Goal: Task Accomplishment & Management: Use online tool/utility

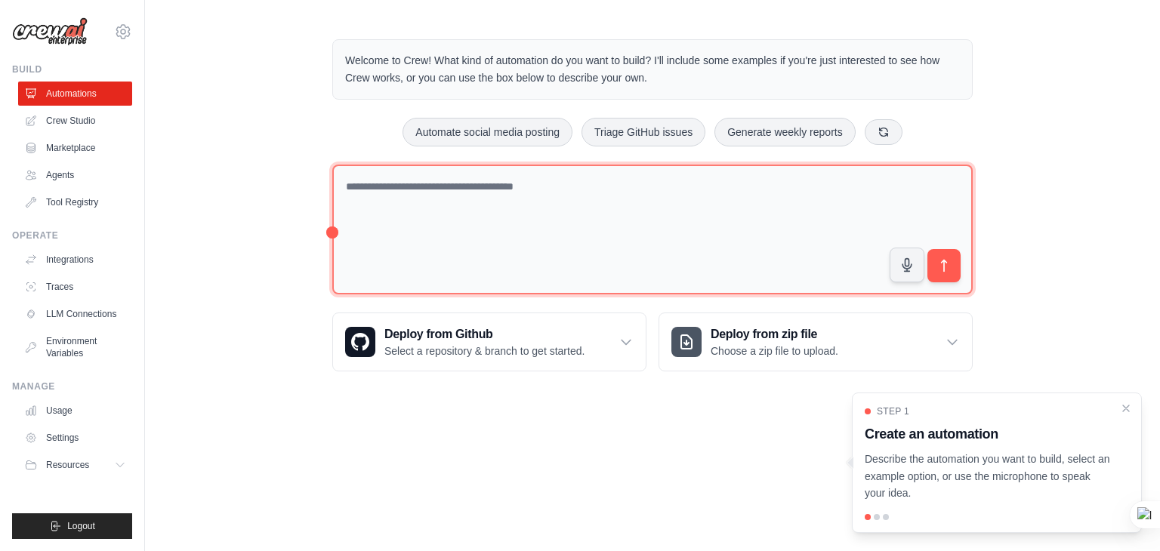
click at [410, 199] on textarea at bounding box center [652, 230] width 640 height 131
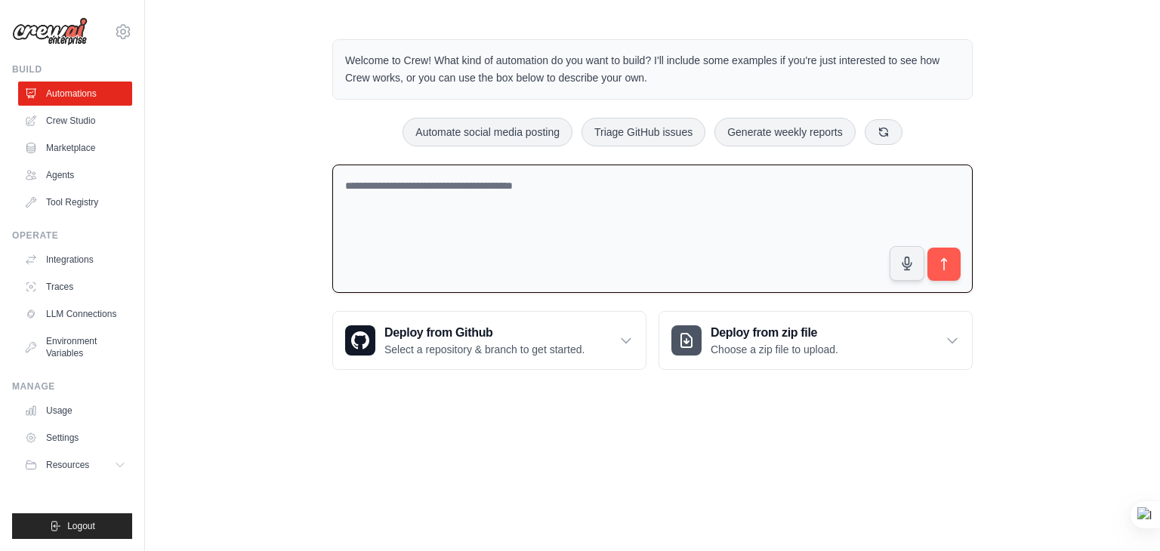
paste textarea "**********"
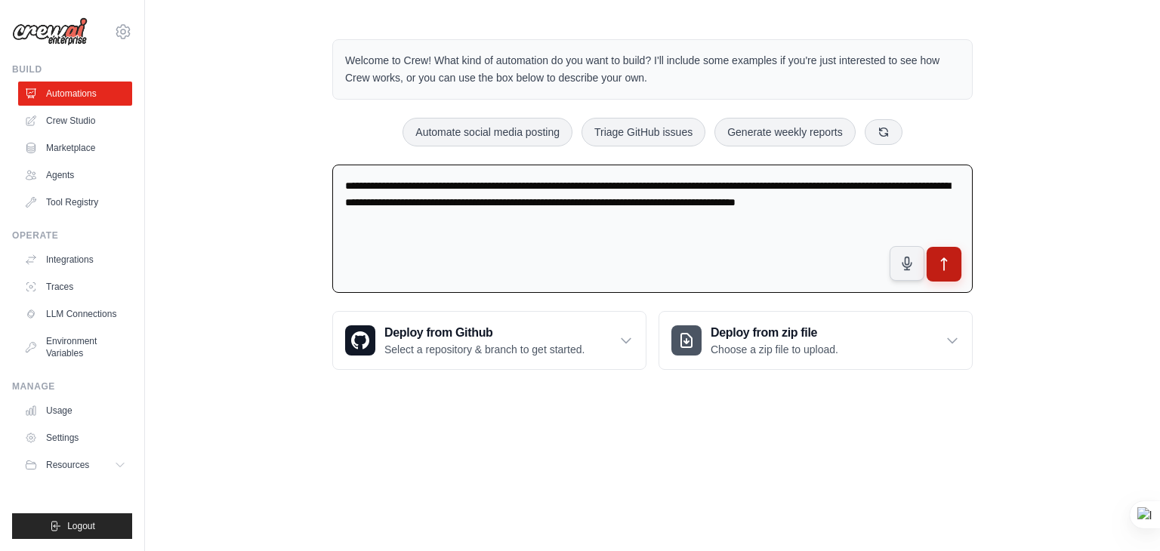
type textarea "**********"
click at [951, 266] on icon "submit" at bounding box center [944, 265] width 16 height 16
click at [541, 348] on p "Select a repository & branch to get started." at bounding box center [484, 349] width 200 height 15
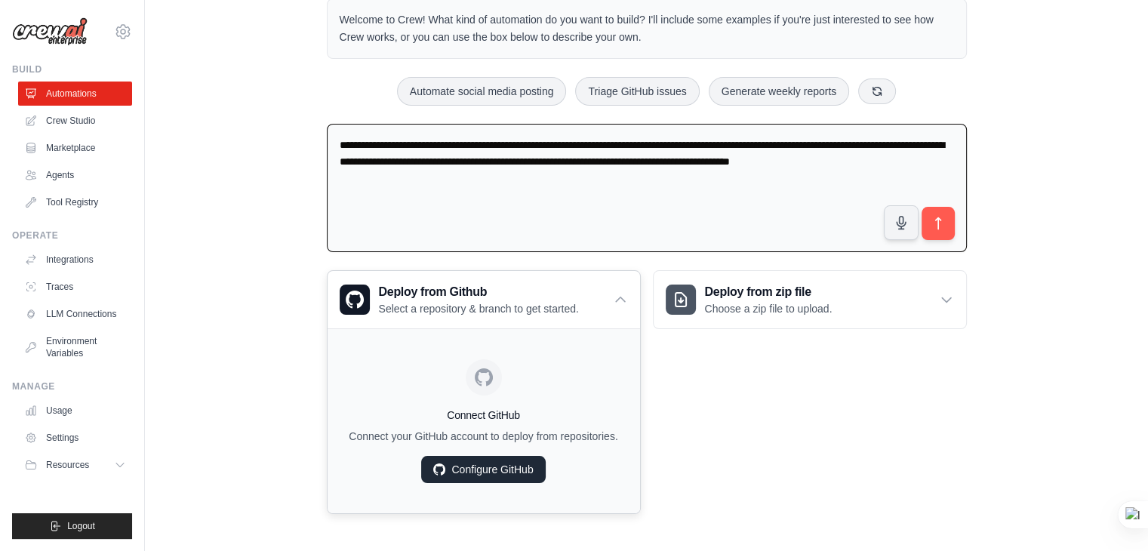
scroll to position [42, 0]
click at [516, 462] on link "Configure GitHub" at bounding box center [483, 468] width 124 height 27
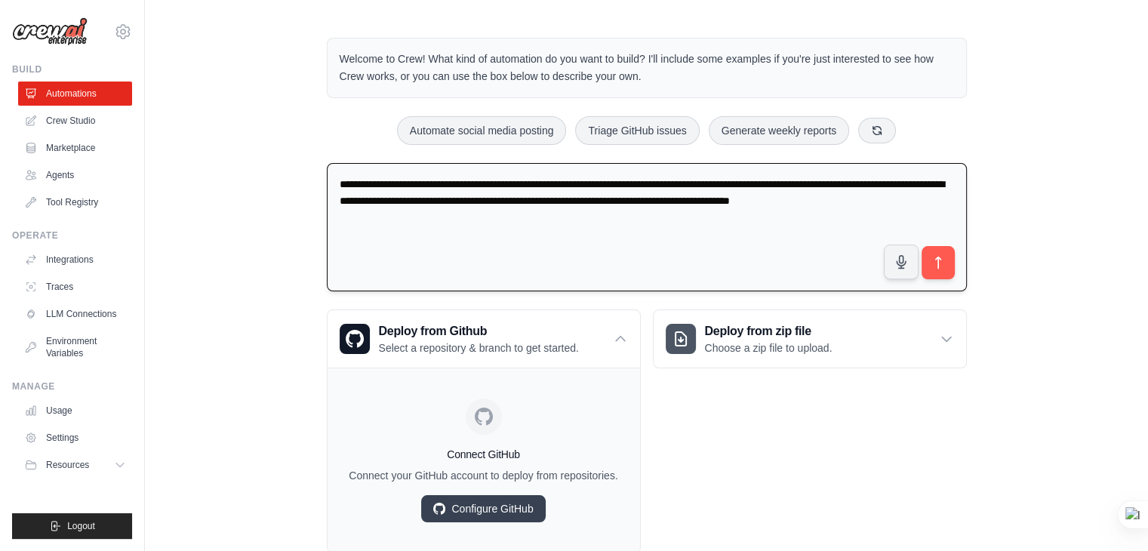
scroll to position [0, 0]
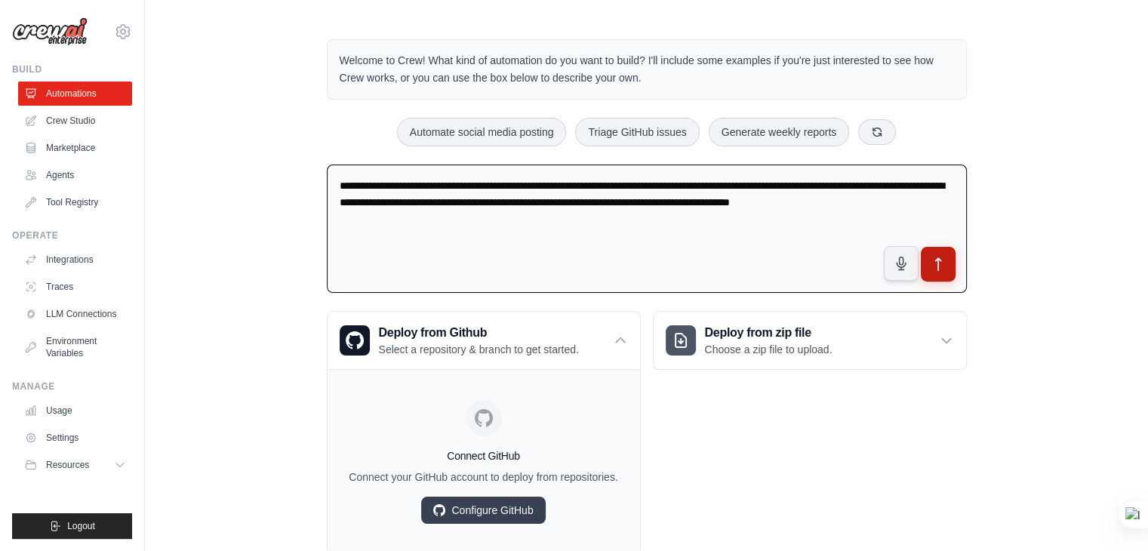
click at [944, 273] on button "submit" at bounding box center [937, 264] width 35 height 35
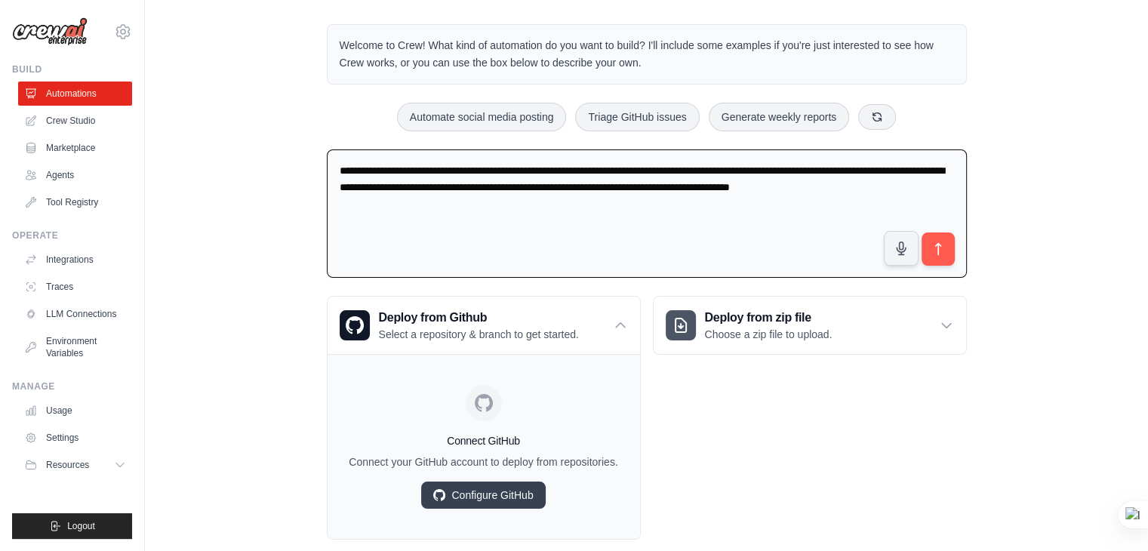
scroll to position [42, 0]
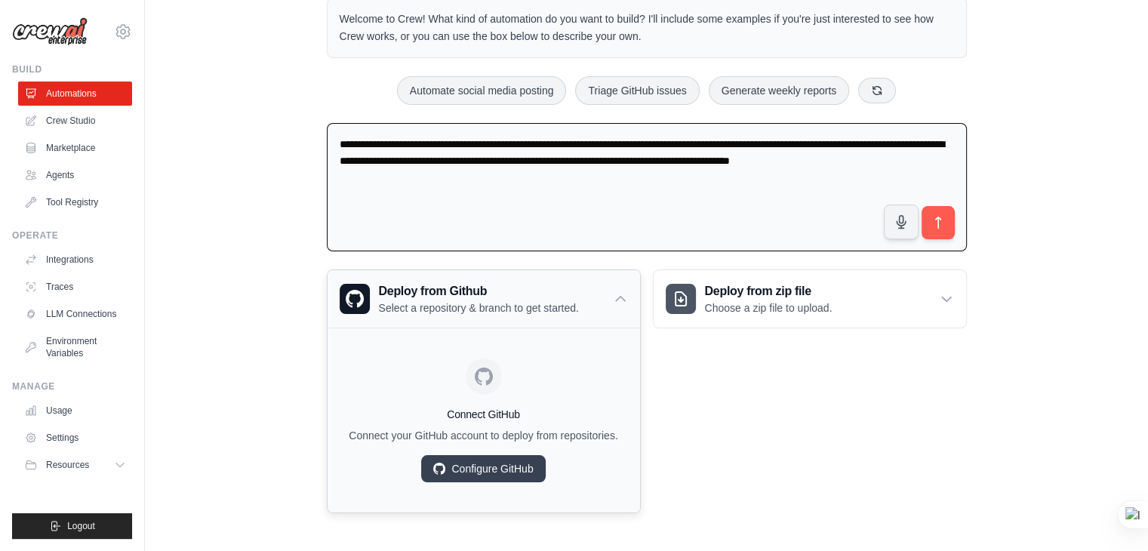
click at [571, 313] on p "Select a repository & branch to get started." at bounding box center [479, 307] width 200 height 15
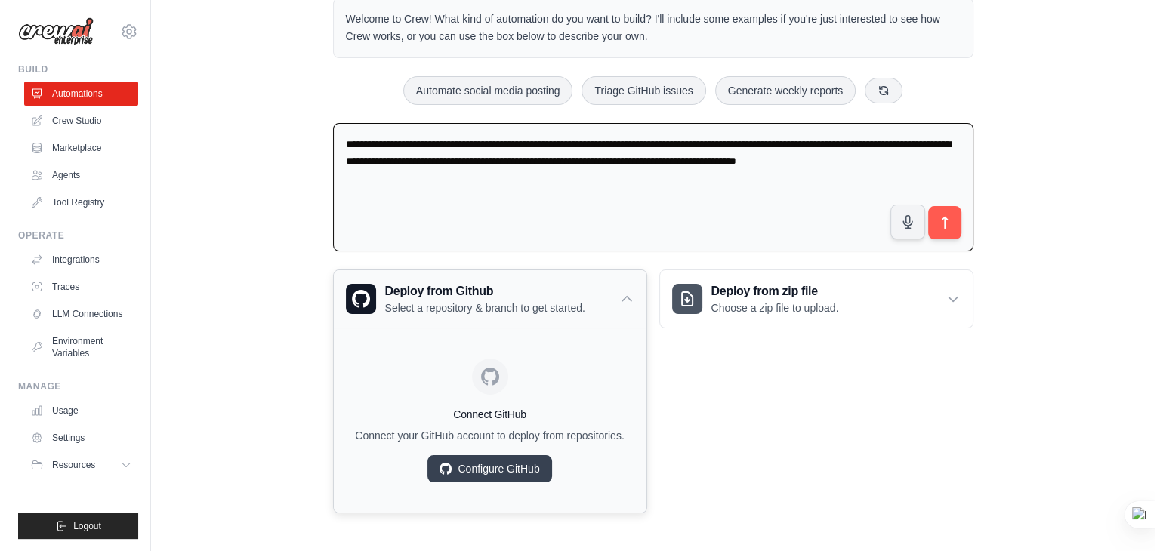
scroll to position [0, 0]
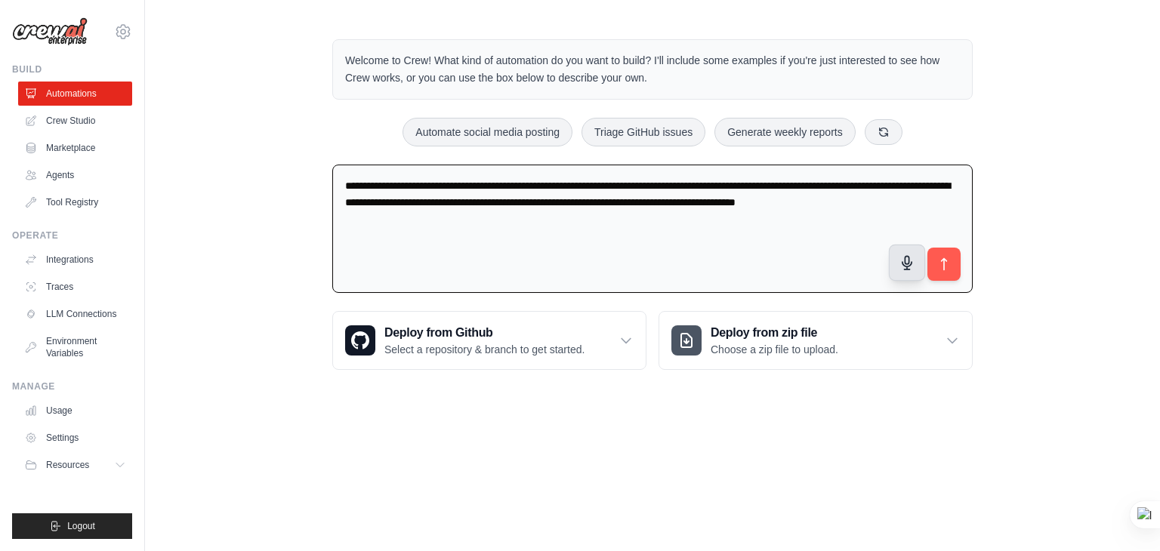
click at [911, 255] on icon "button" at bounding box center [907, 263] width 16 height 16
click at [941, 269] on icon "submit" at bounding box center [944, 265] width 16 height 16
click at [716, 79] on p "Welcome to Crew! What kind of automation do you want to build? I'll include som…" at bounding box center [652, 69] width 615 height 35
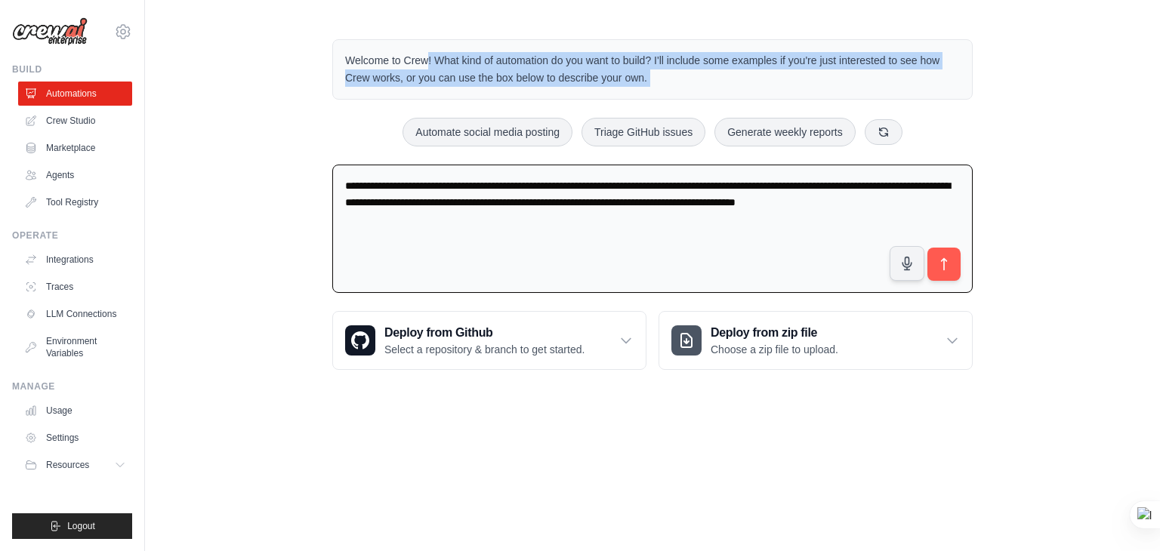
type textarea "**********"
click at [716, 79] on p "Welcome to Crew! What kind of automation do you want to build? I'll include som…" at bounding box center [652, 69] width 615 height 35
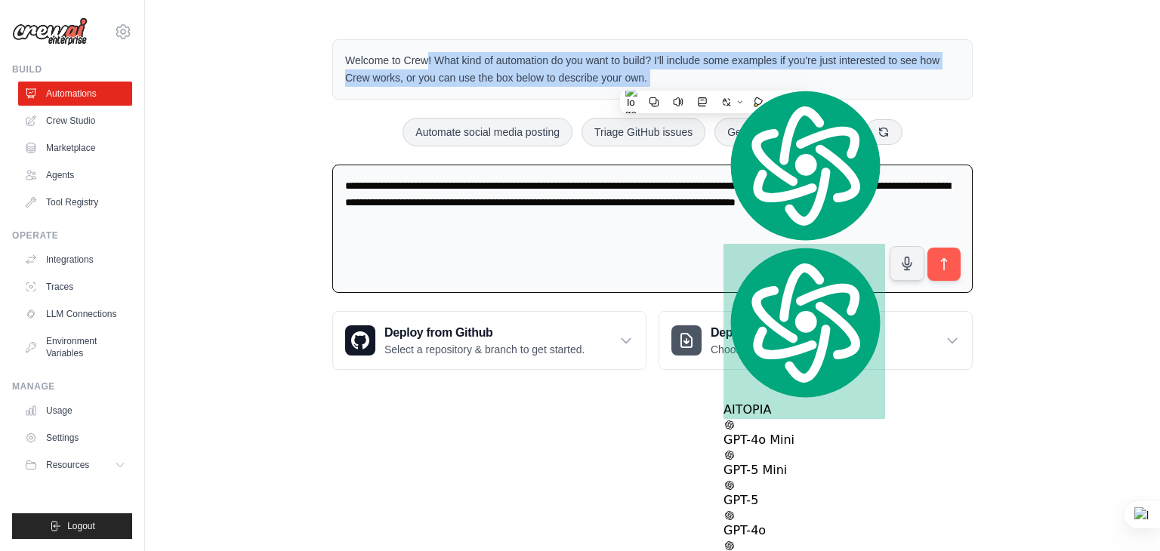
click at [688, 83] on p "Welcome to Crew! What kind of automation do you want to build? I'll include som…" at bounding box center [652, 69] width 615 height 35
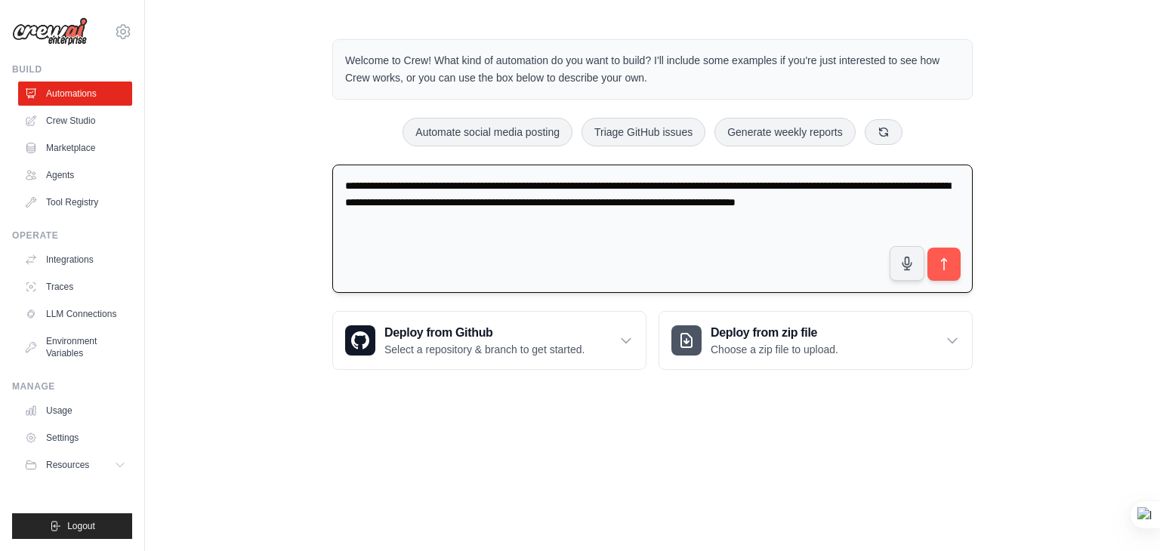
click at [791, 205] on textarea "**********" at bounding box center [652, 229] width 640 height 129
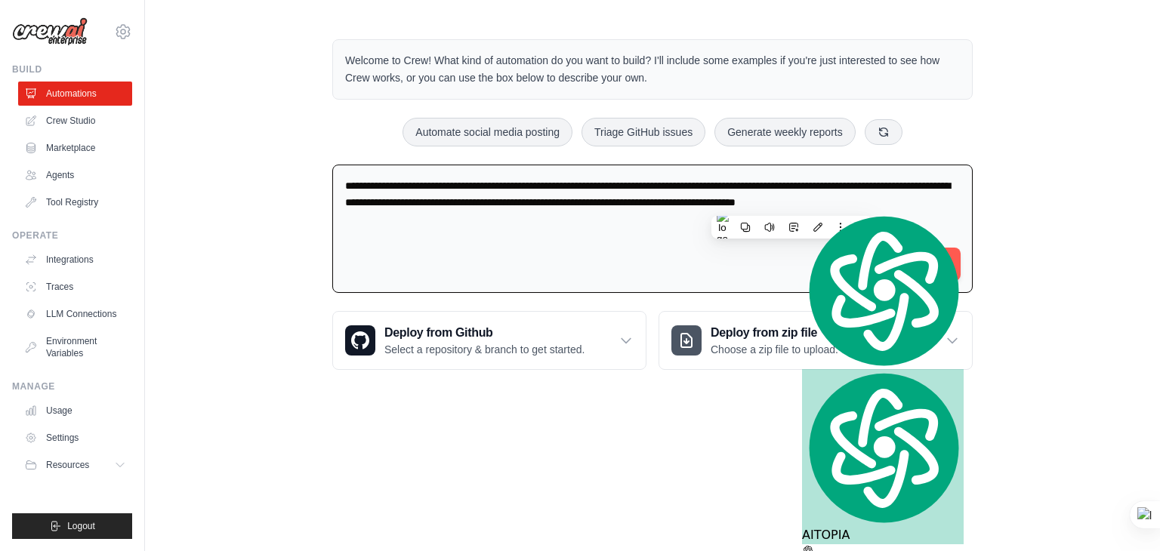
click at [997, 420] on body "manas.peddareddy615@gmail.com Settings Build Automations Crew Studio Resources …" at bounding box center [580, 275] width 1160 height 551
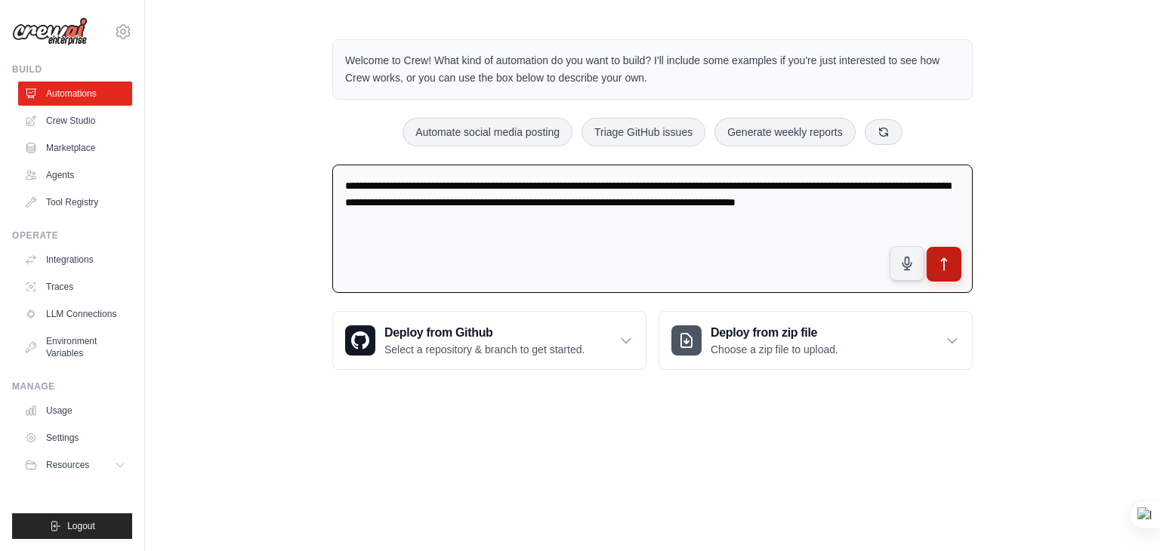
click at [942, 260] on icon "submit" at bounding box center [944, 265] width 16 height 16
click at [580, 69] on p "Welcome to Crew! What kind of automation do you want to build? I'll include som…" at bounding box center [652, 69] width 615 height 35
click at [580, 70] on p "Welcome to Crew! What kind of automation do you want to build? I'll include som…" at bounding box center [652, 69] width 615 height 35
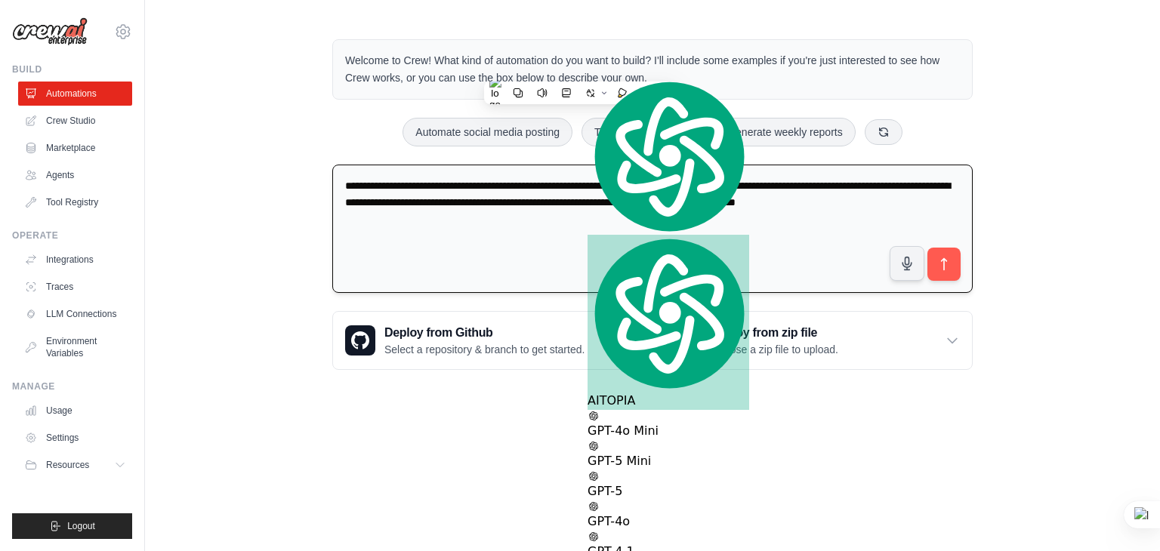
click at [937, 229] on textarea "**********" at bounding box center [652, 229] width 640 height 129
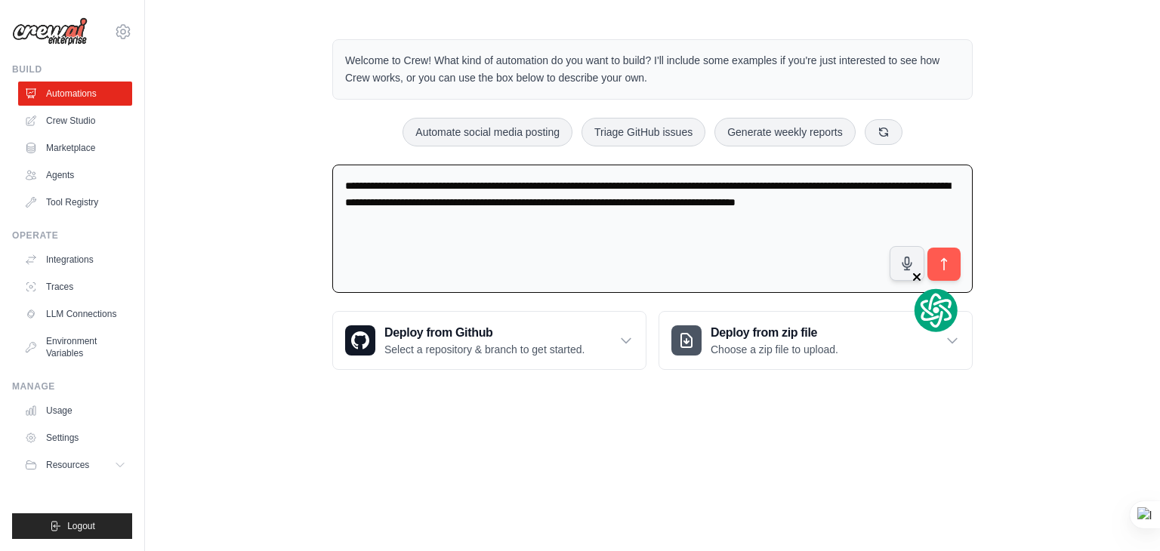
click at [921, 274] on icon "button" at bounding box center [916, 277] width 9 height 12
click at [942, 257] on icon "submit" at bounding box center [944, 265] width 16 height 16
click at [550, 209] on textarea "**********" at bounding box center [652, 229] width 640 height 129
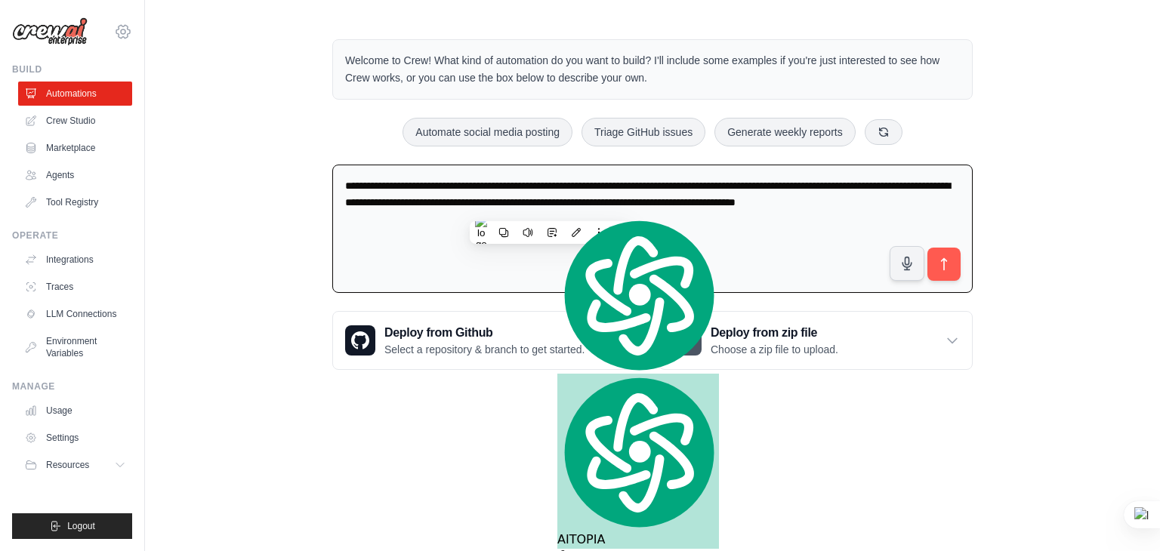
click at [125, 28] on icon at bounding box center [123, 32] width 18 height 18
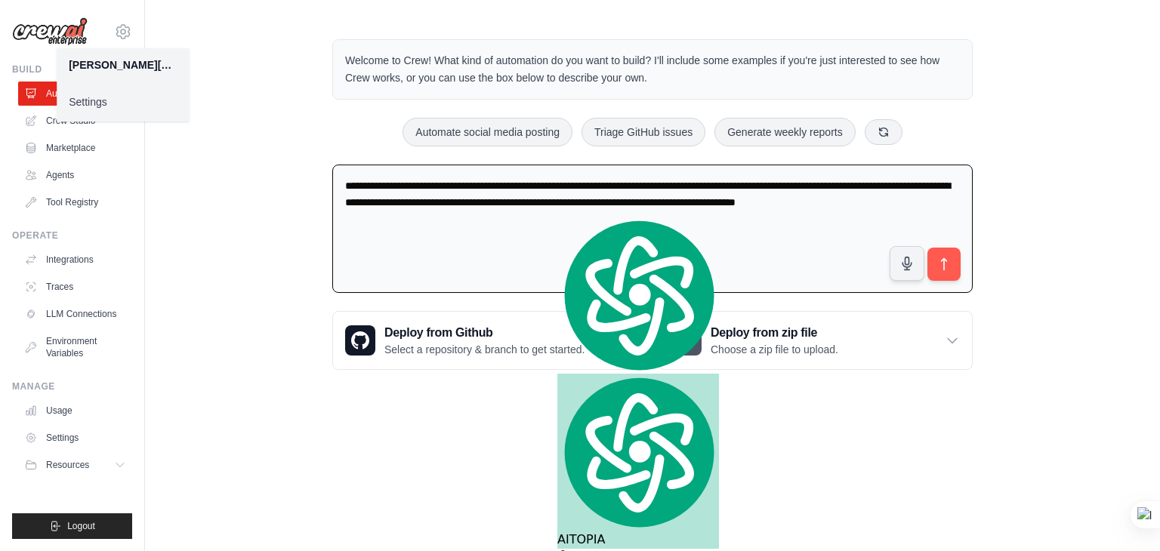
click at [193, 207] on div "**********" at bounding box center [652, 204] width 1015 height 379
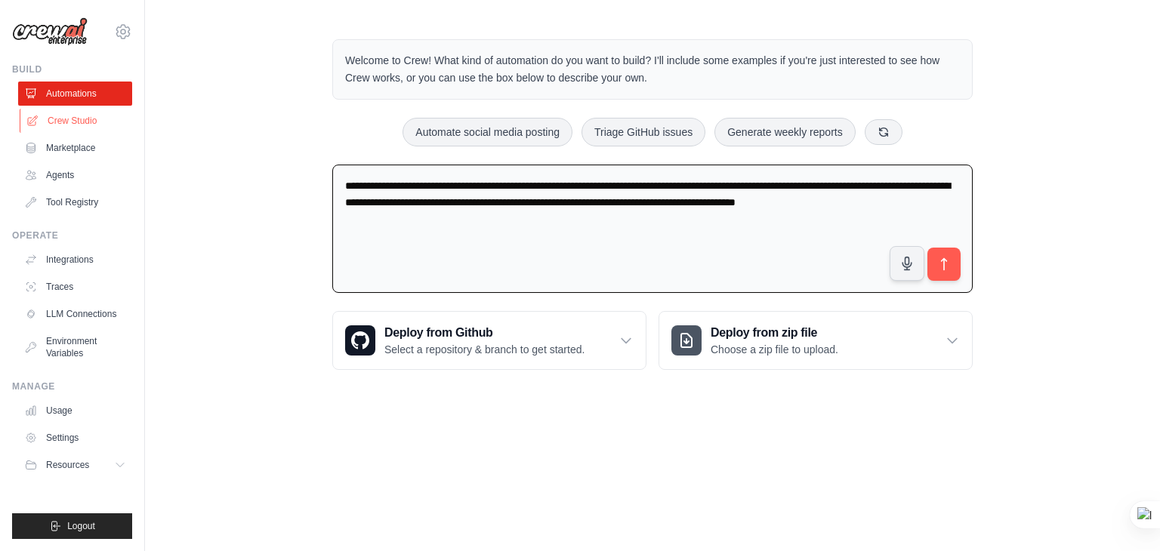
click at [79, 124] on link "Crew Studio" at bounding box center [77, 121] width 114 height 24
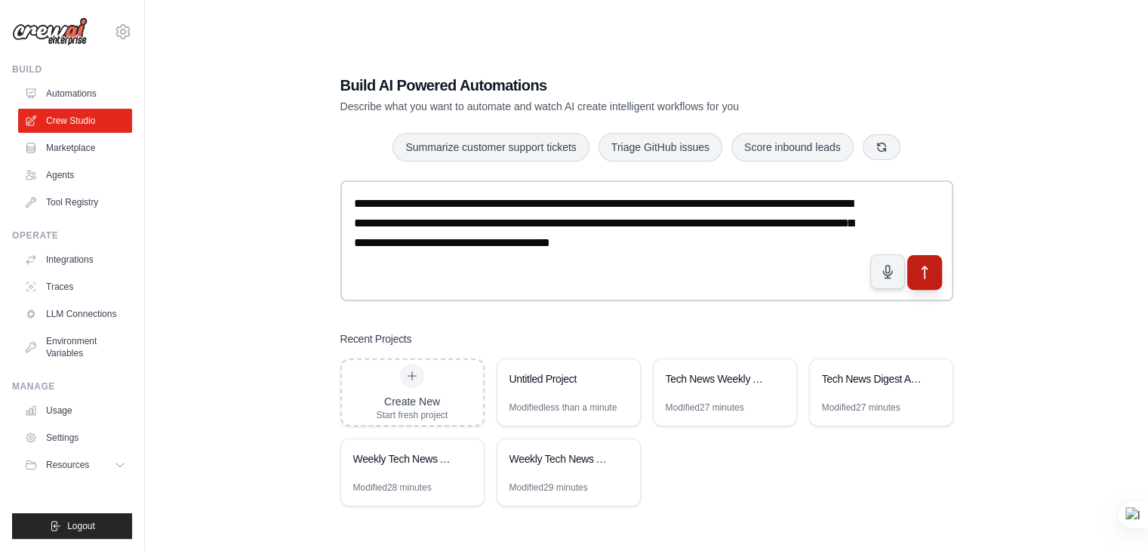
type textarea "**********"
click at [931, 266] on icon "submit" at bounding box center [924, 273] width 16 height 16
click at [930, 270] on icon "submit" at bounding box center [924, 273] width 16 height 16
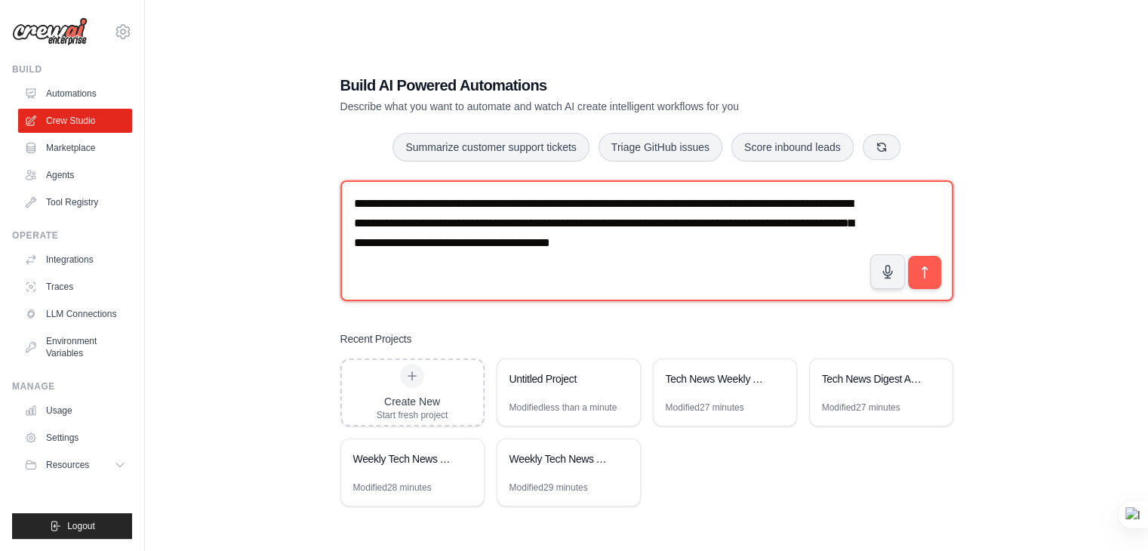
click at [507, 249] on textarea "**********" at bounding box center [646, 240] width 613 height 121
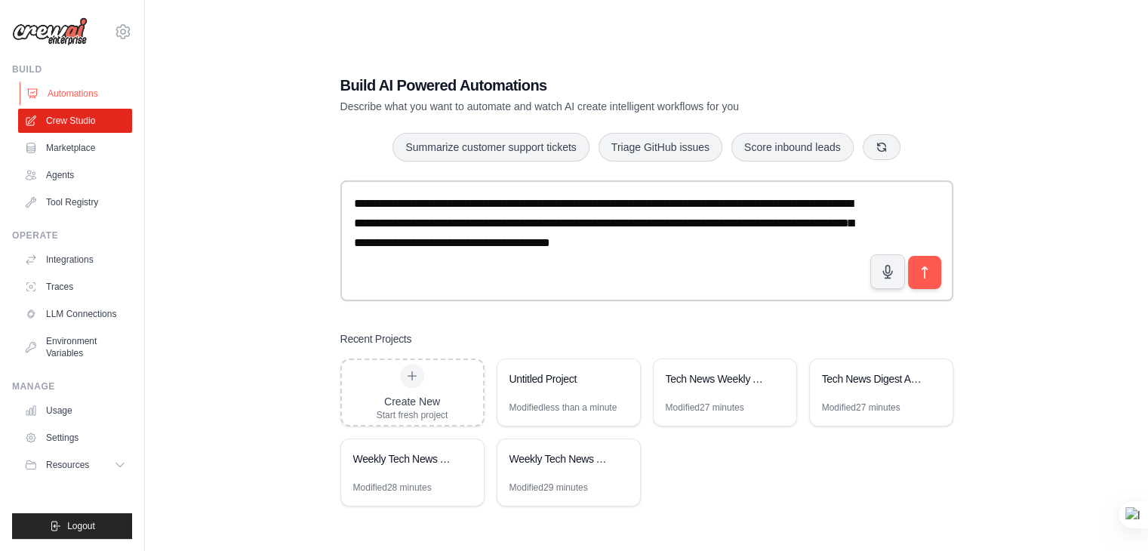
click at [46, 101] on link "Automations" at bounding box center [77, 94] width 114 height 24
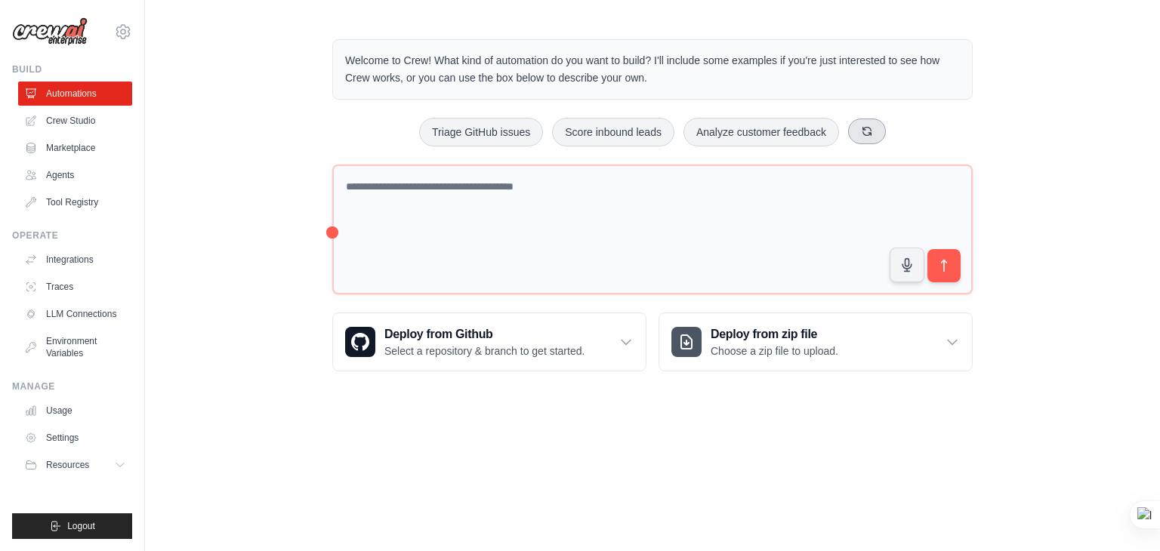
click at [879, 126] on button at bounding box center [867, 132] width 38 height 26
click at [667, 136] on button "Analyze customer feedback" at bounding box center [656, 132] width 156 height 29
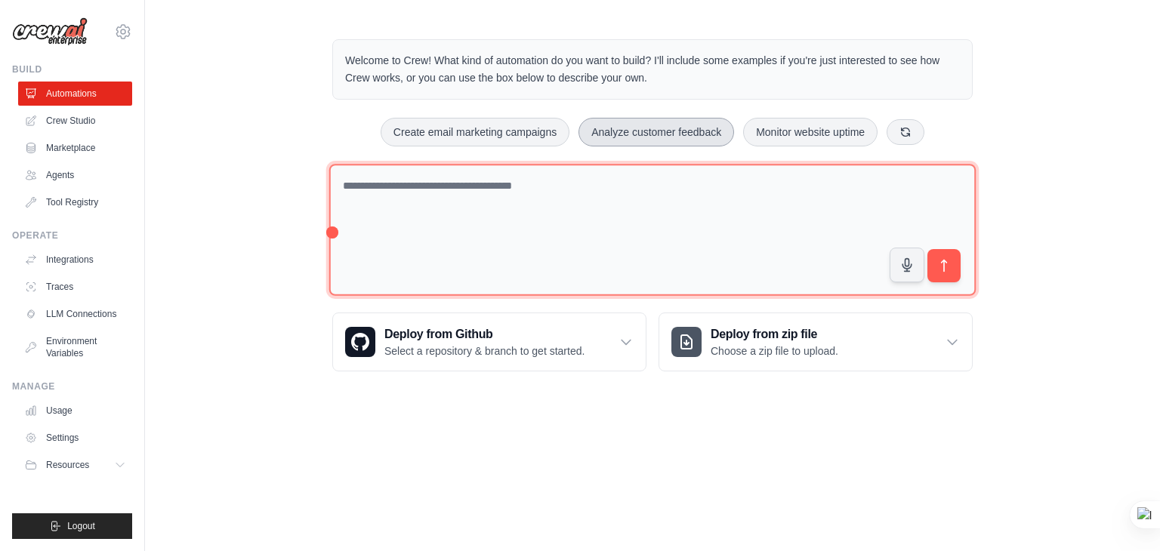
type textarea "**********"
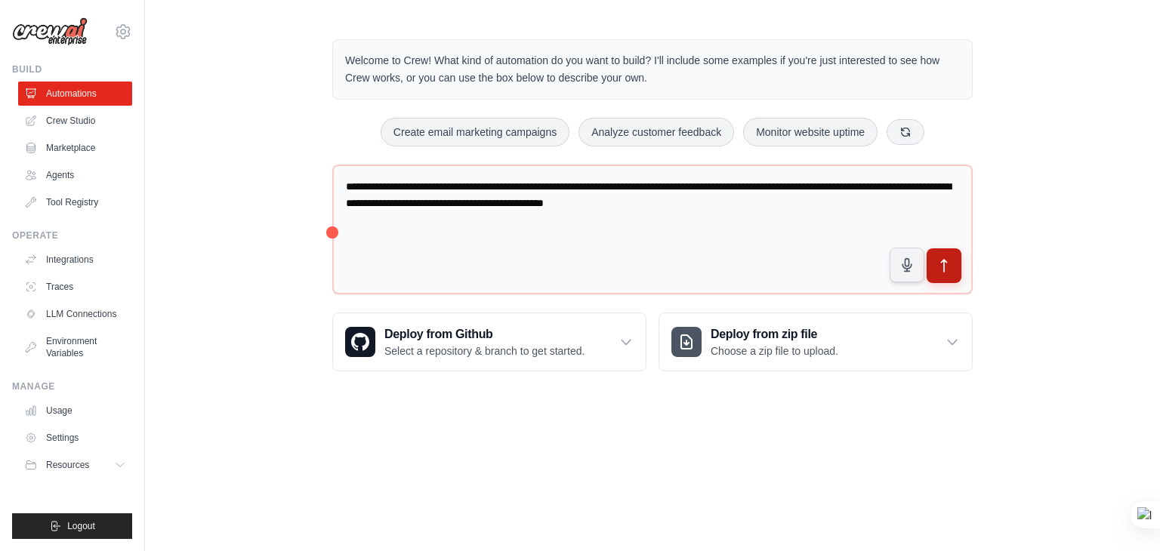
click at [956, 263] on button "submit" at bounding box center [943, 265] width 35 height 35
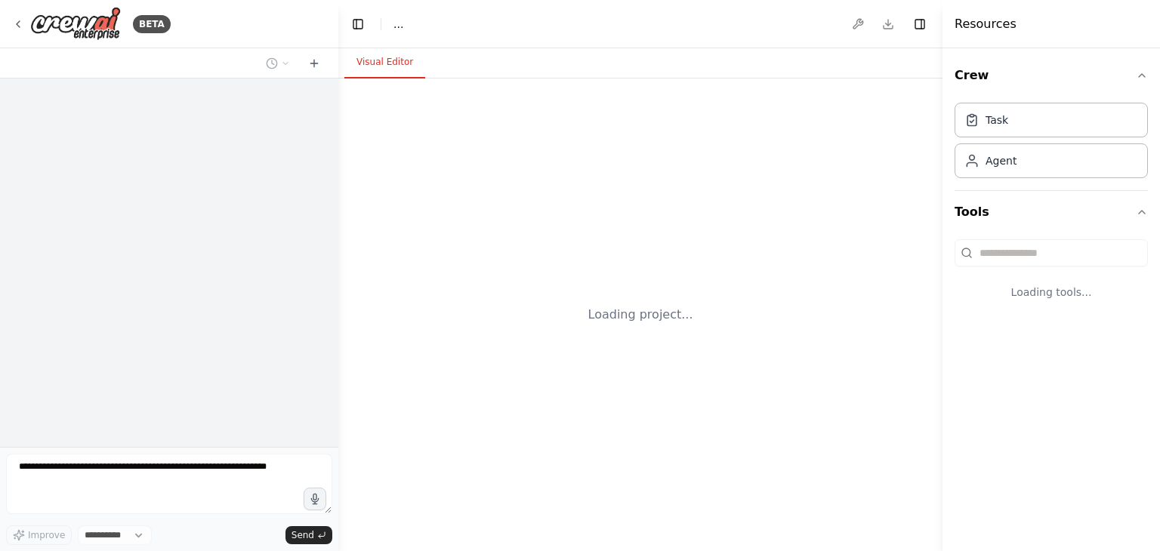
select select "****"
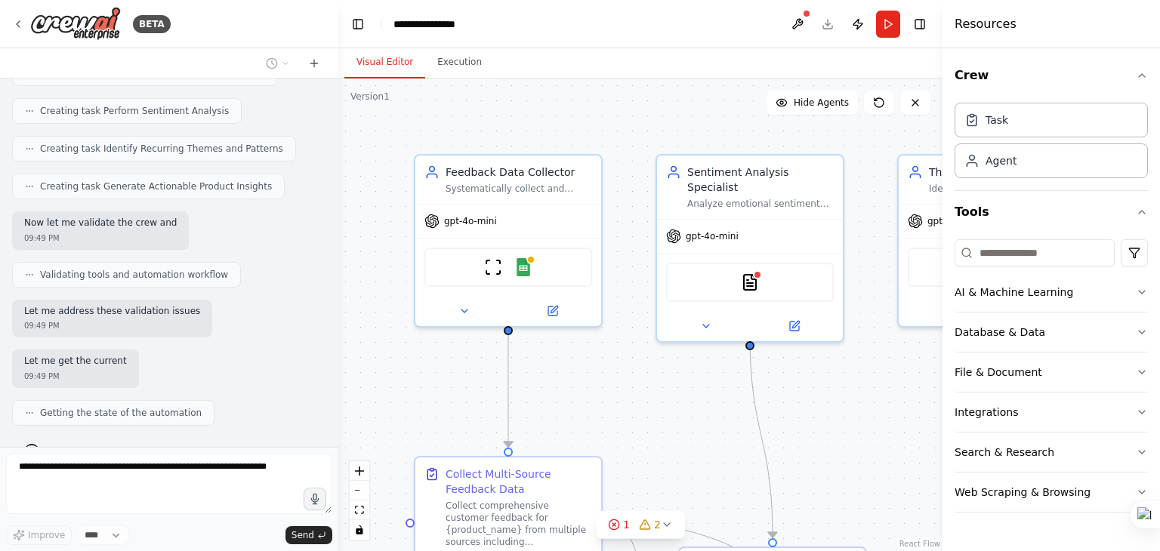
scroll to position [1000, 0]
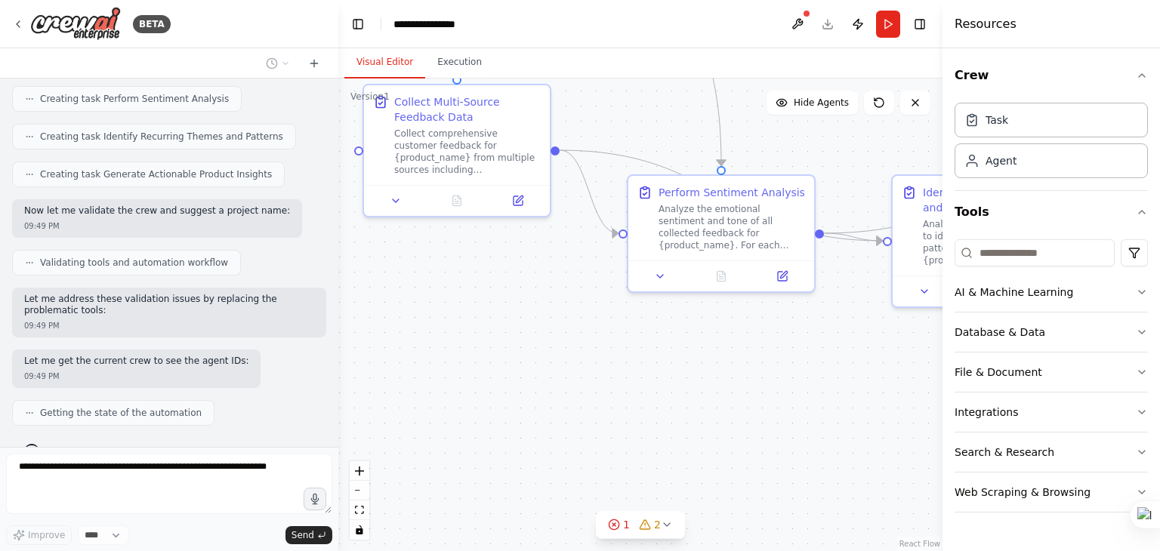
drag, startPoint x: 716, startPoint y: 448, endPoint x: 664, endPoint y: 55, distance: 396.7
click at [664, 55] on div "Visual Editor Execution Version 1 Show Tools Hide Agents .deletable-edge-delete…" at bounding box center [640, 299] width 604 height 503
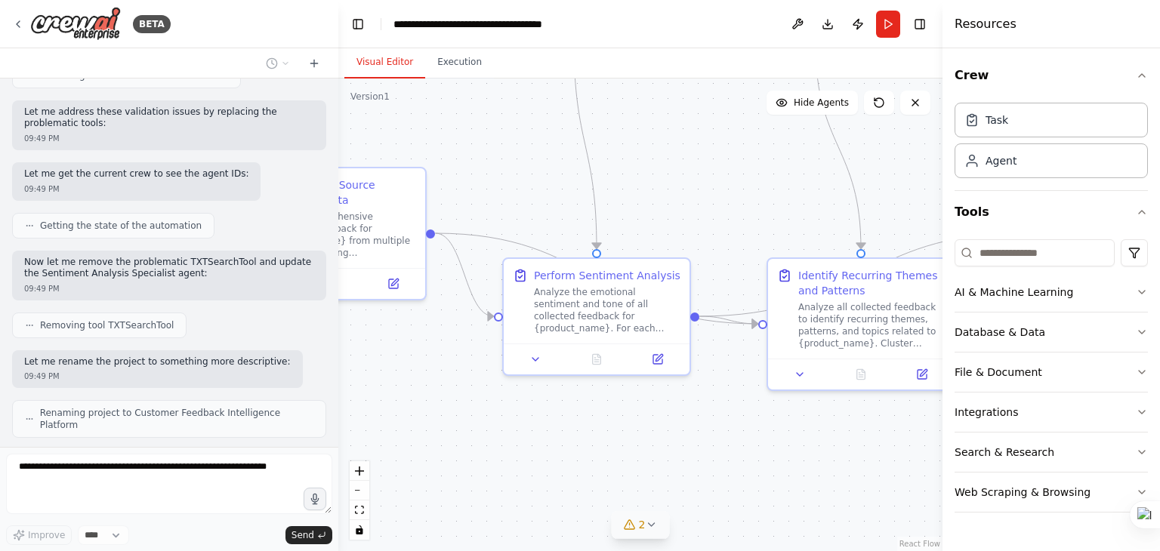
scroll to position [1274, 0]
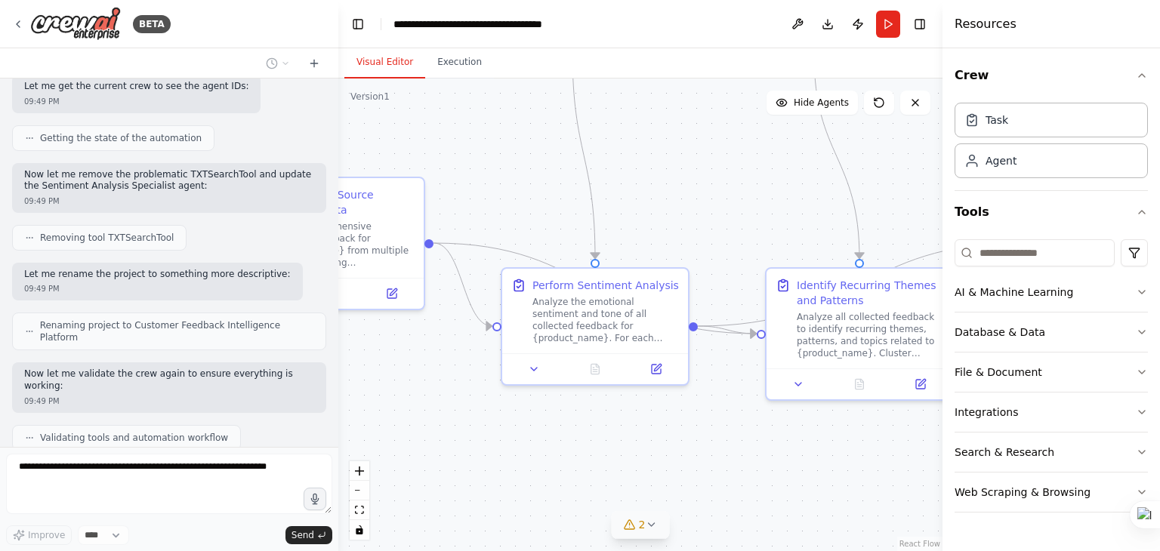
drag, startPoint x: 741, startPoint y: 411, endPoint x: 615, endPoint y: 525, distance: 170.0
click at [615, 525] on div "Version 1 Show Tools Hide Agents .deletable-edge-delete-btn { width: 20px; heig…" at bounding box center [640, 315] width 604 height 473
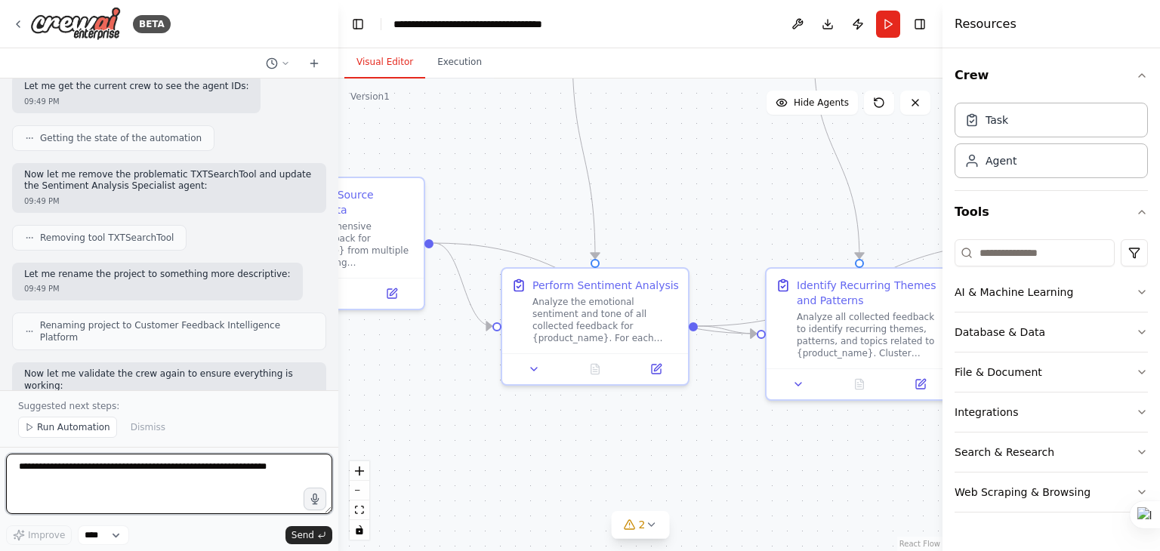
scroll to position [1341, 0]
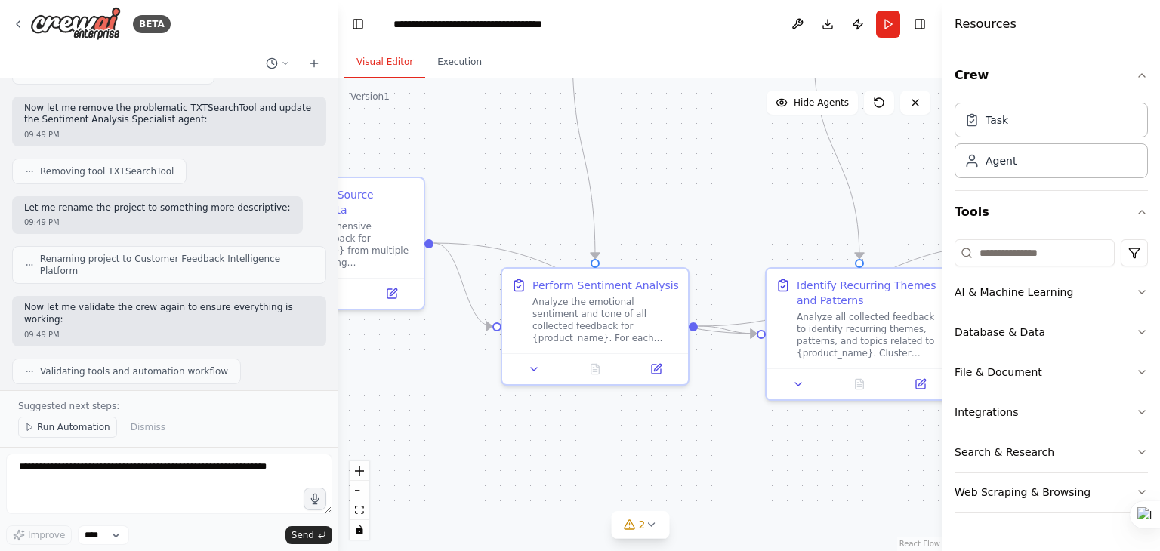
click at [100, 432] on span "Run Automation" at bounding box center [73, 427] width 73 height 12
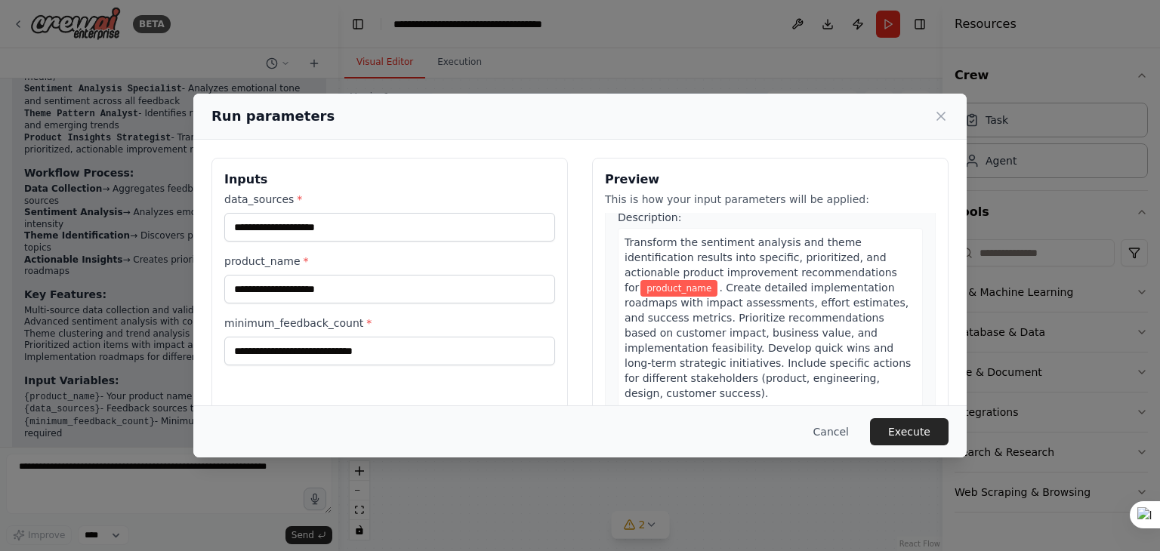
scroll to position [1832, 0]
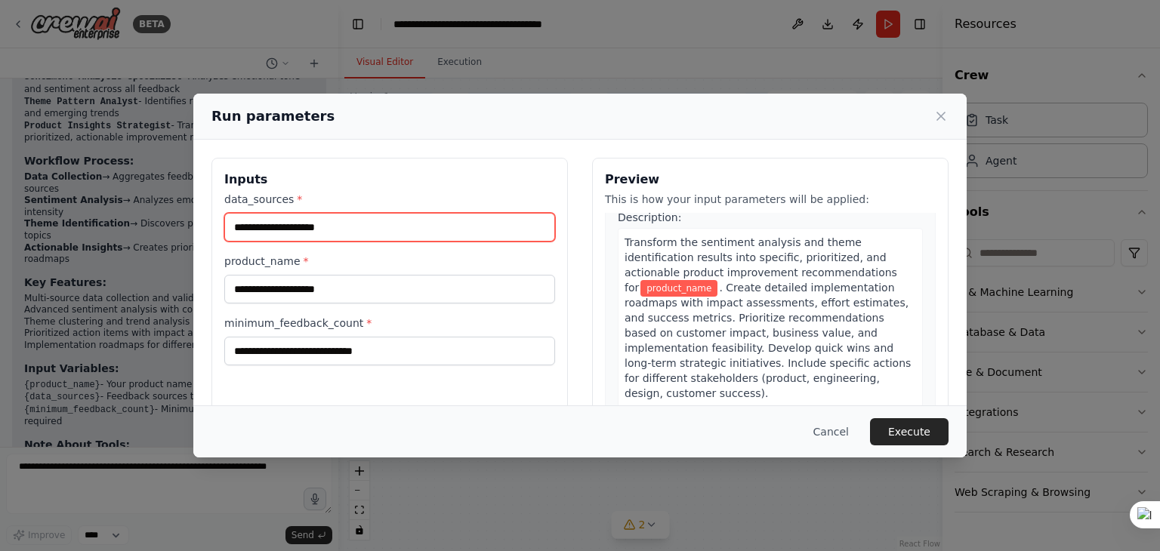
click at [291, 221] on input "data_sources *" at bounding box center [389, 227] width 331 height 29
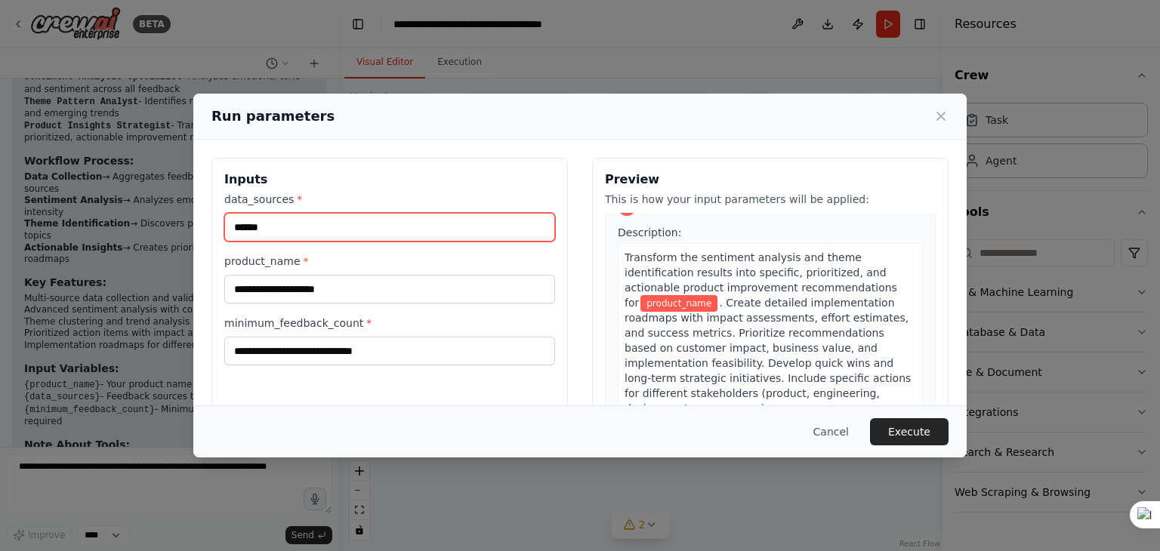
scroll to position [1195, 0]
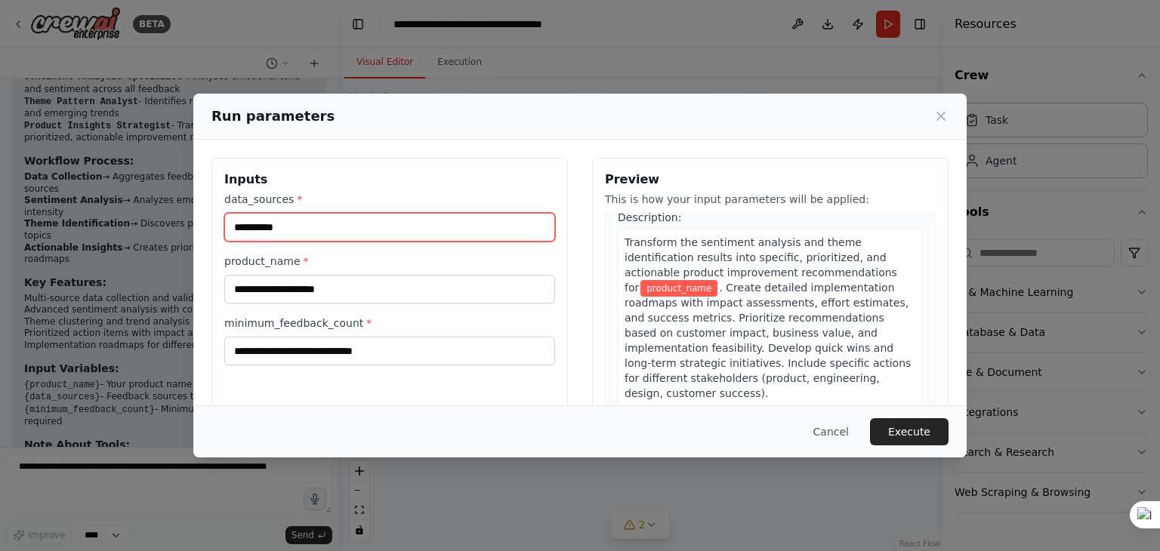
type input "**********"
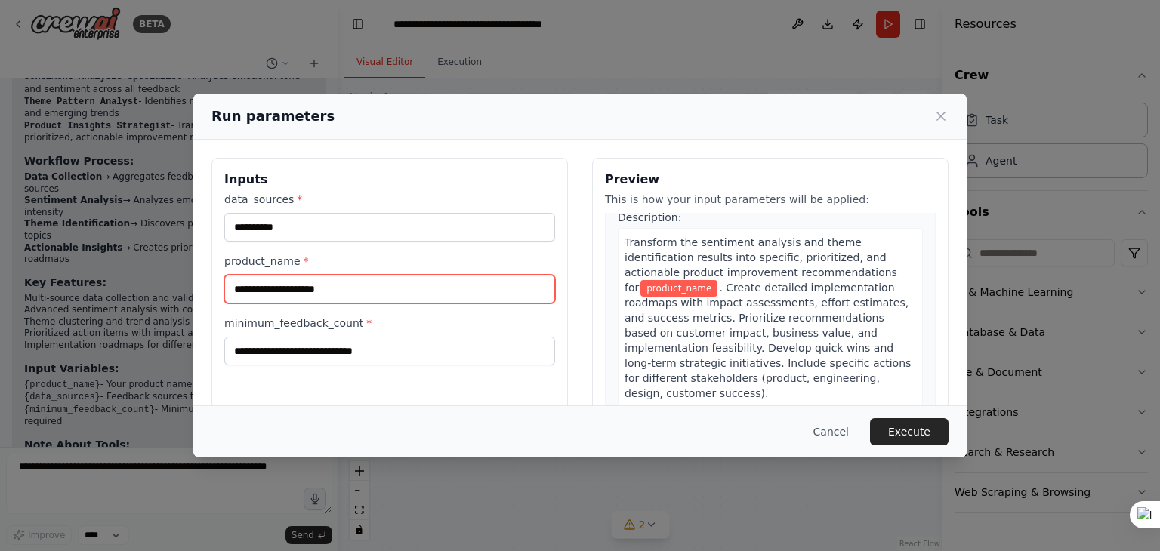
click at [332, 298] on input "product_name *" at bounding box center [389, 289] width 331 height 29
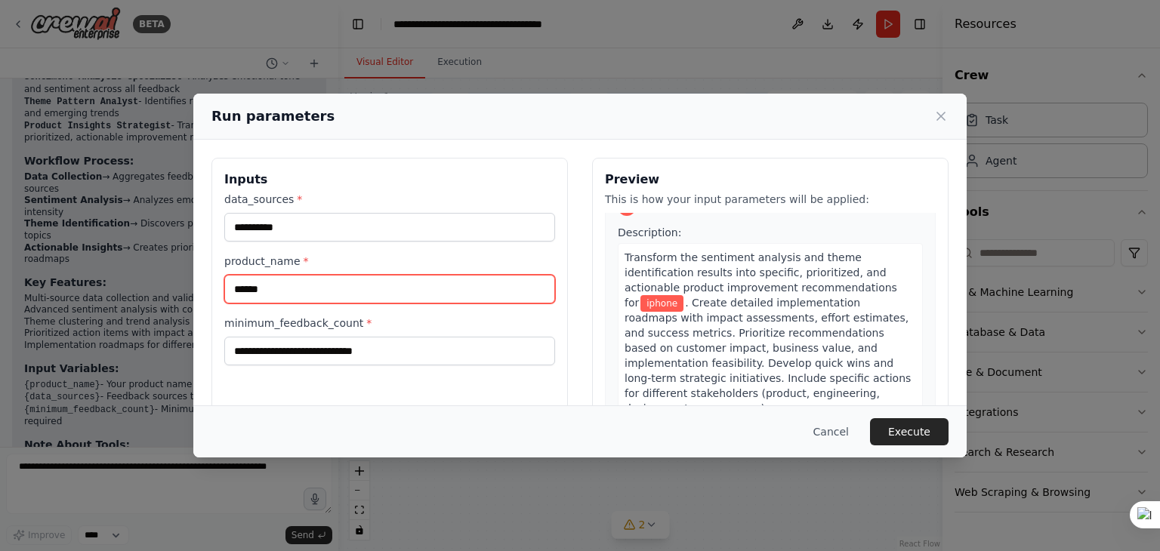
type input "******"
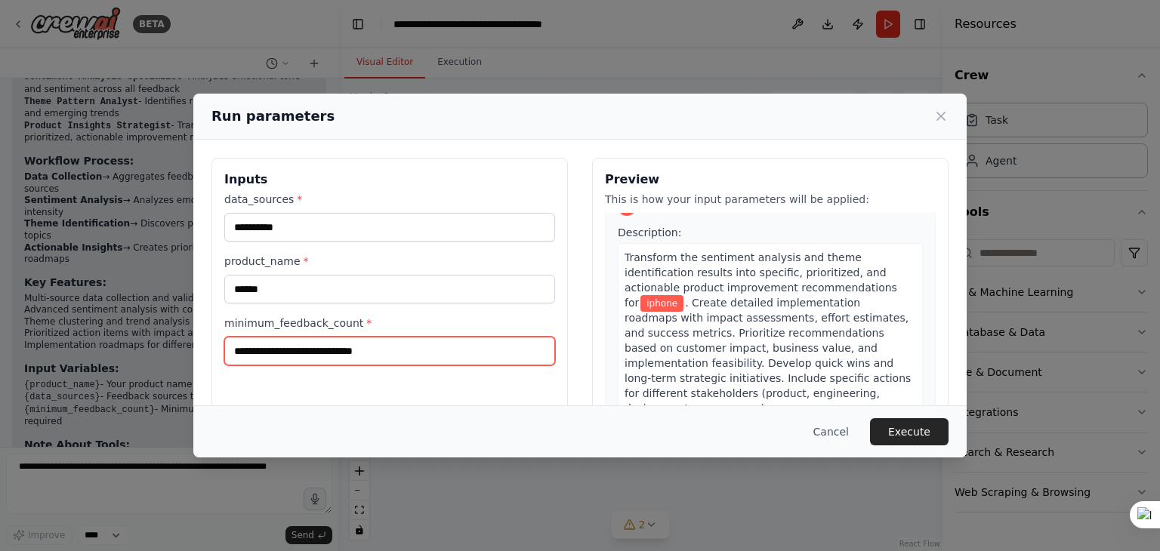
click at [334, 343] on input "minimum_feedback_count *" at bounding box center [389, 351] width 331 height 29
type input "****"
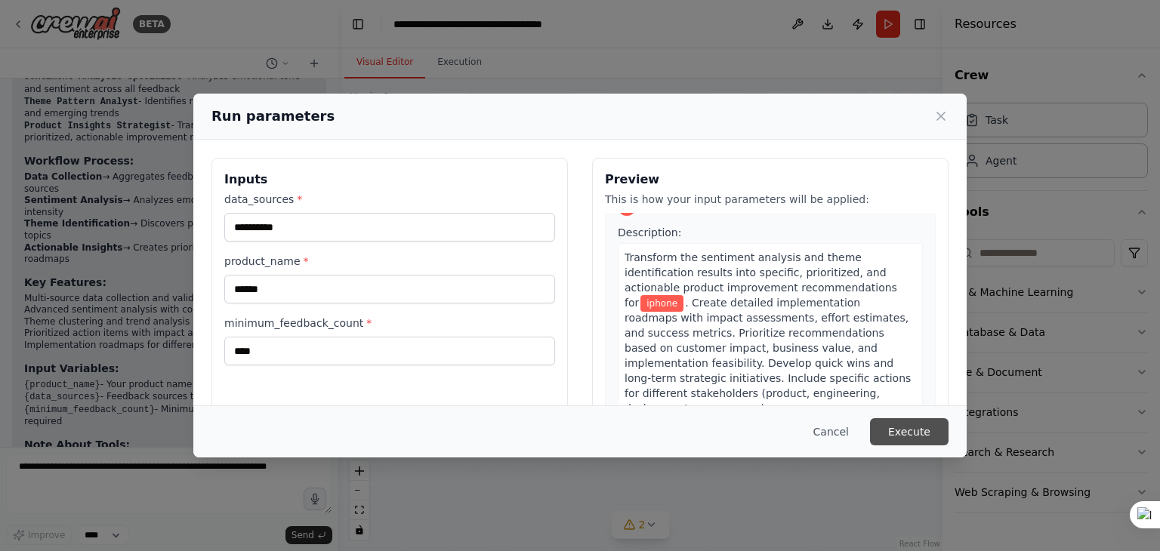
click at [922, 426] on button "Execute" at bounding box center [909, 431] width 79 height 27
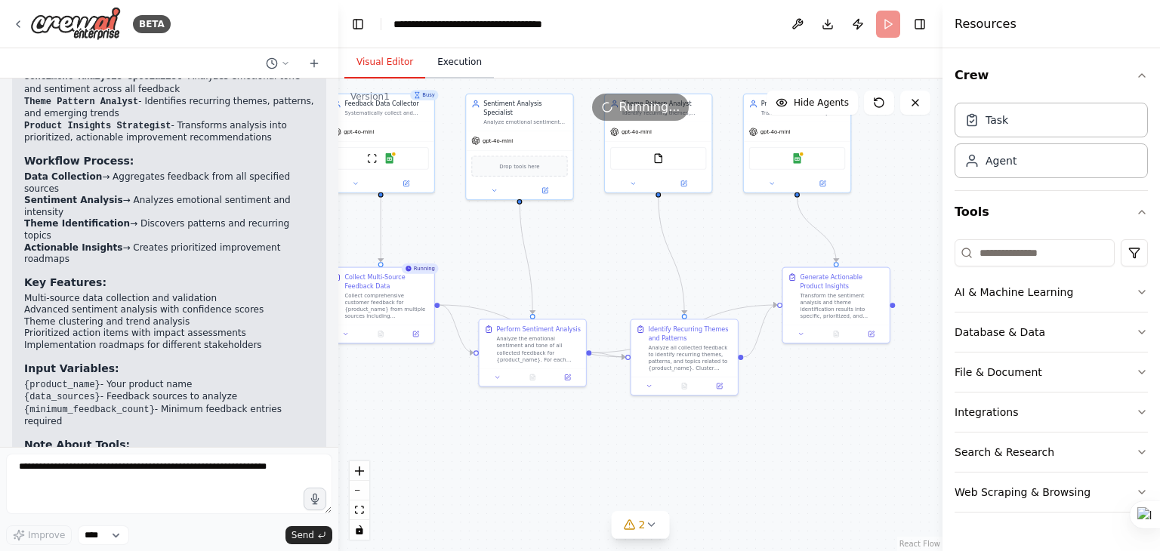
click at [459, 71] on button "Execution" at bounding box center [459, 63] width 69 height 32
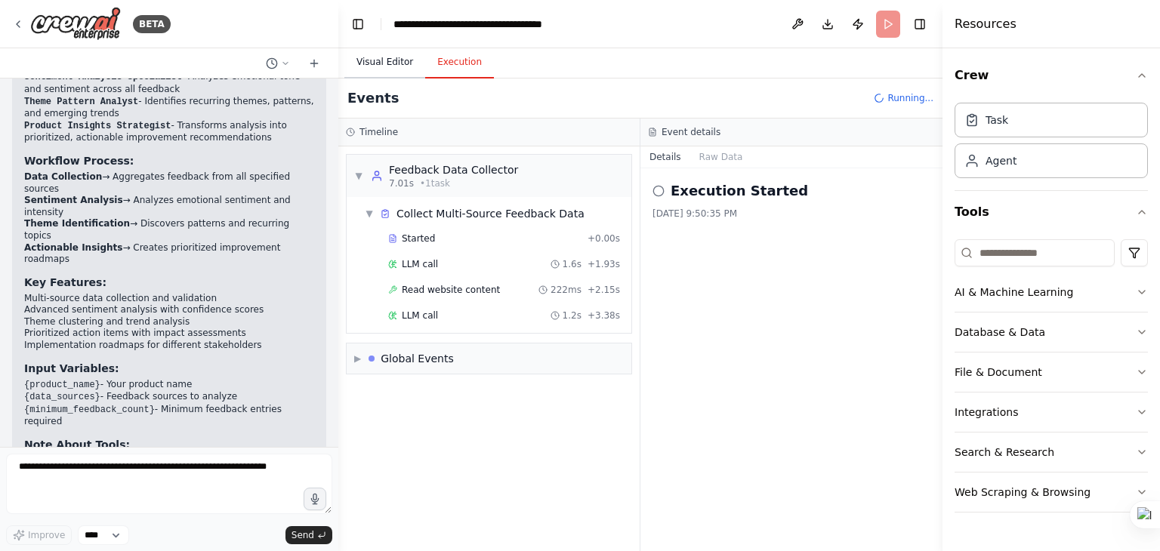
click at [384, 66] on button "Visual Editor" at bounding box center [384, 63] width 81 height 32
click at [448, 61] on button "Execution" at bounding box center [459, 63] width 69 height 32
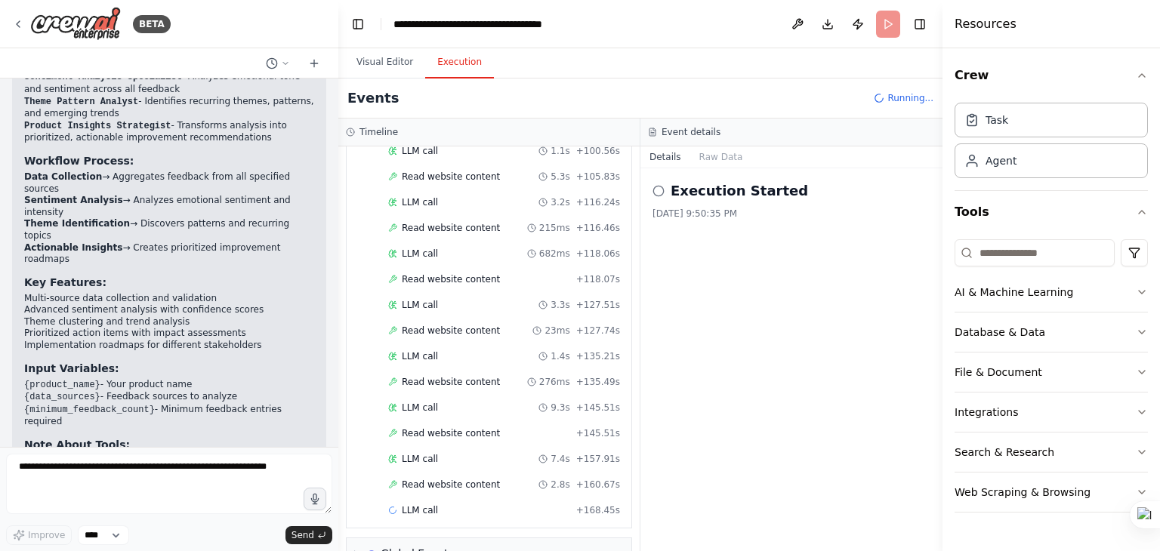
scroll to position [421, 0]
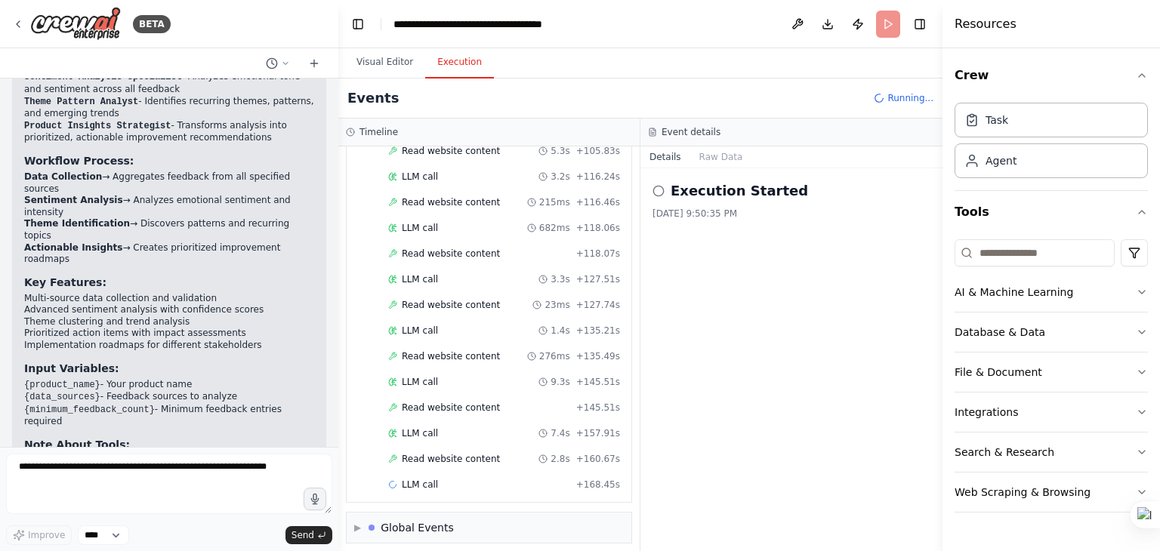
click at [659, 190] on icon at bounding box center [658, 191] width 12 height 12
click at [796, 363] on div "Execution Started 8/28/2025, 9:50:35 PM" at bounding box center [791, 359] width 302 height 383
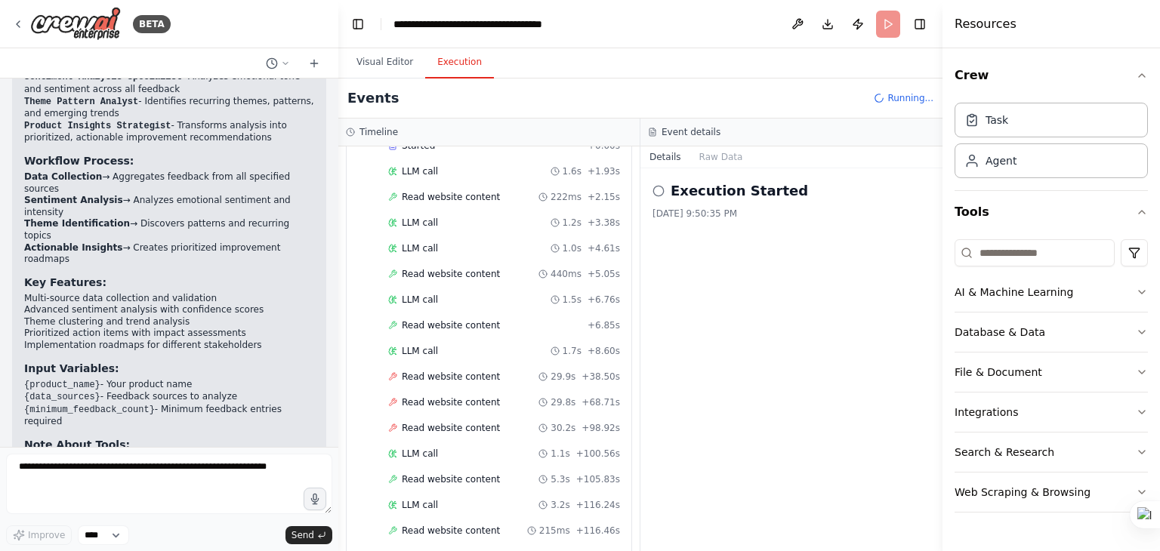
scroll to position [0, 0]
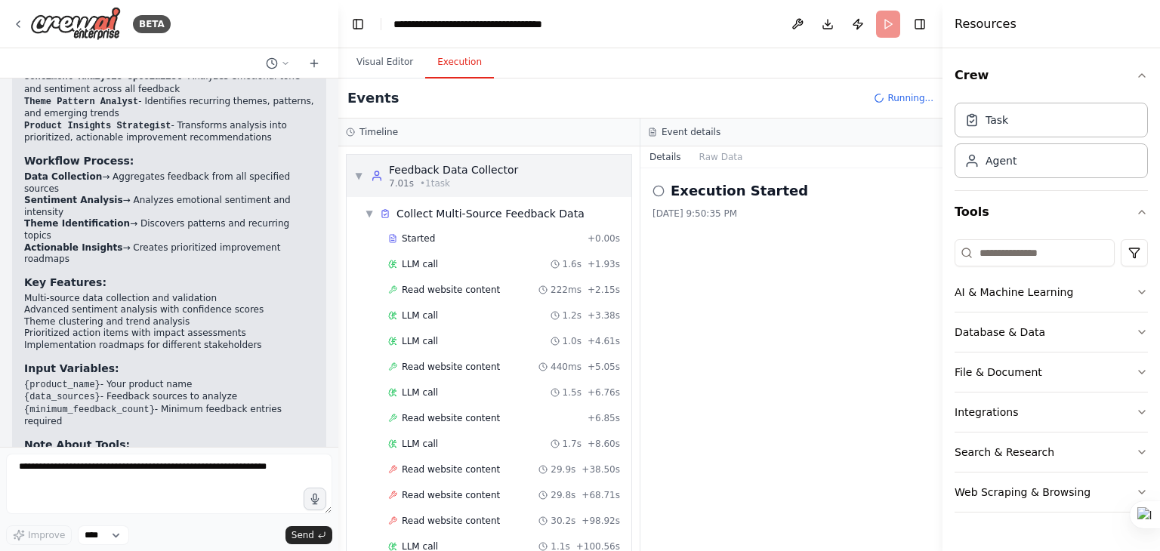
click at [353, 176] on div "▼ Feedback Data Collector 7.01s • 1 task" at bounding box center [489, 176] width 285 height 42
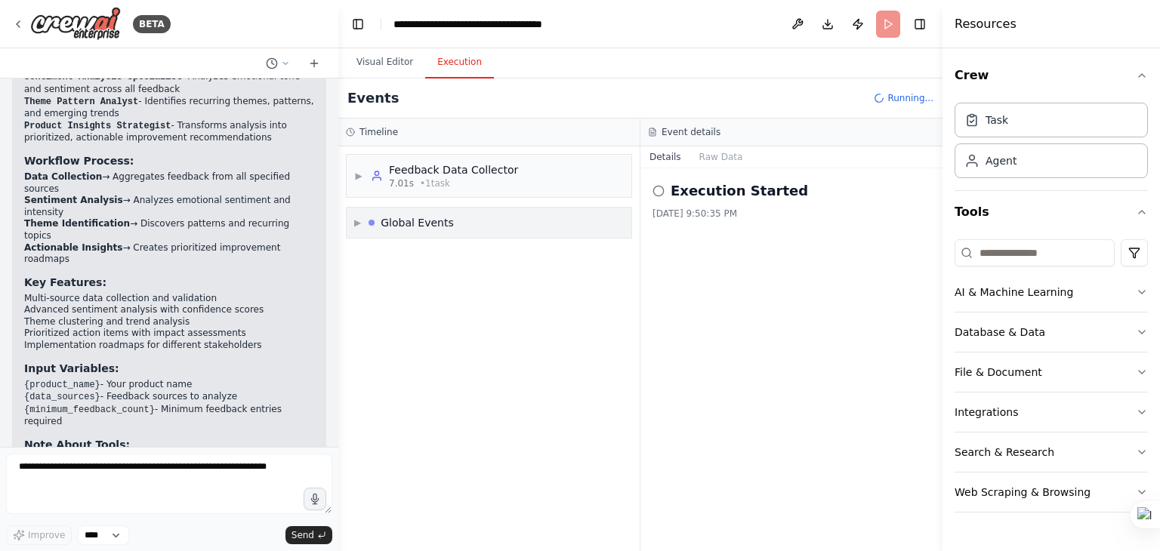
click at [371, 220] on div "▶ Global Events" at bounding box center [404, 222] width 100 height 15
click at [374, 260] on span "Execution Started" at bounding box center [411, 255] width 81 height 12
click at [401, 285] on div "Crew Kickoff Started" at bounding box center [489, 281] width 273 height 23
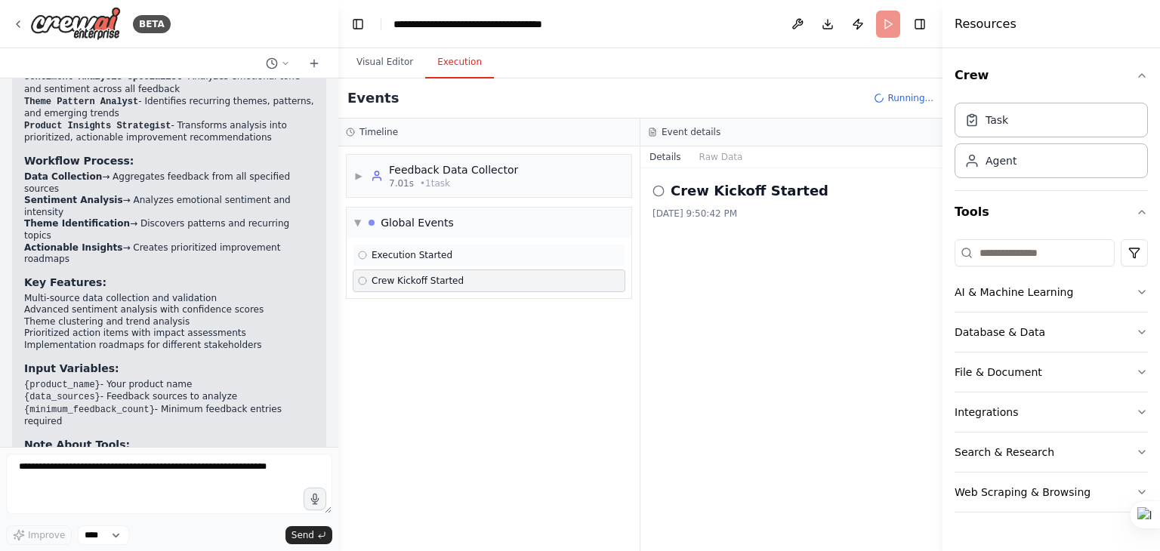
click at [464, 261] on div "Execution Started" at bounding box center [489, 255] width 273 height 23
click at [359, 218] on span "▼" at bounding box center [357, 223] width 7 height 12
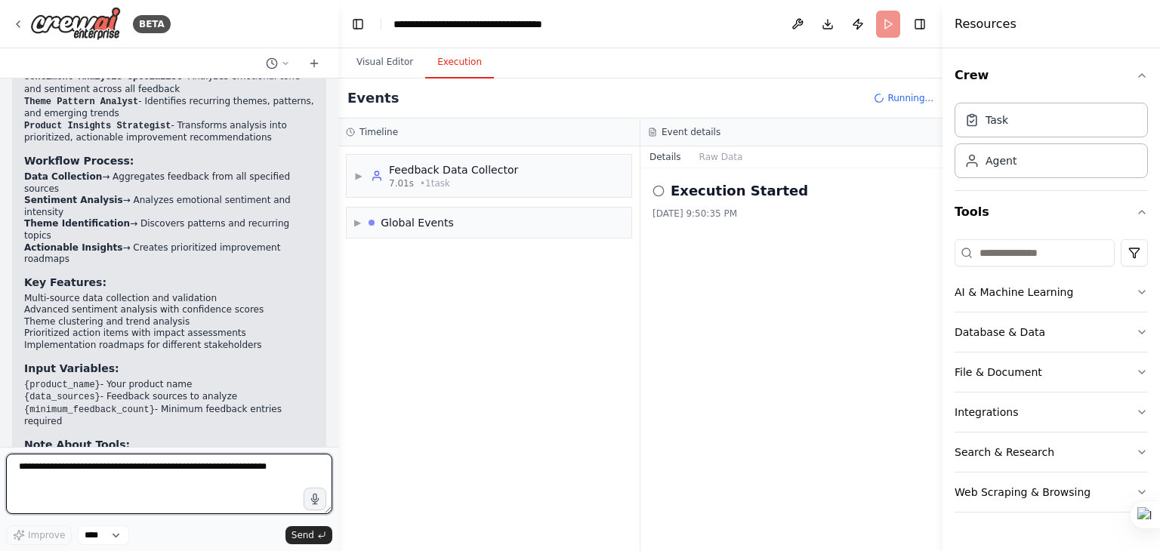
click at [142, 458] on textarea at bounding box center [169, 484] width 326 height 60
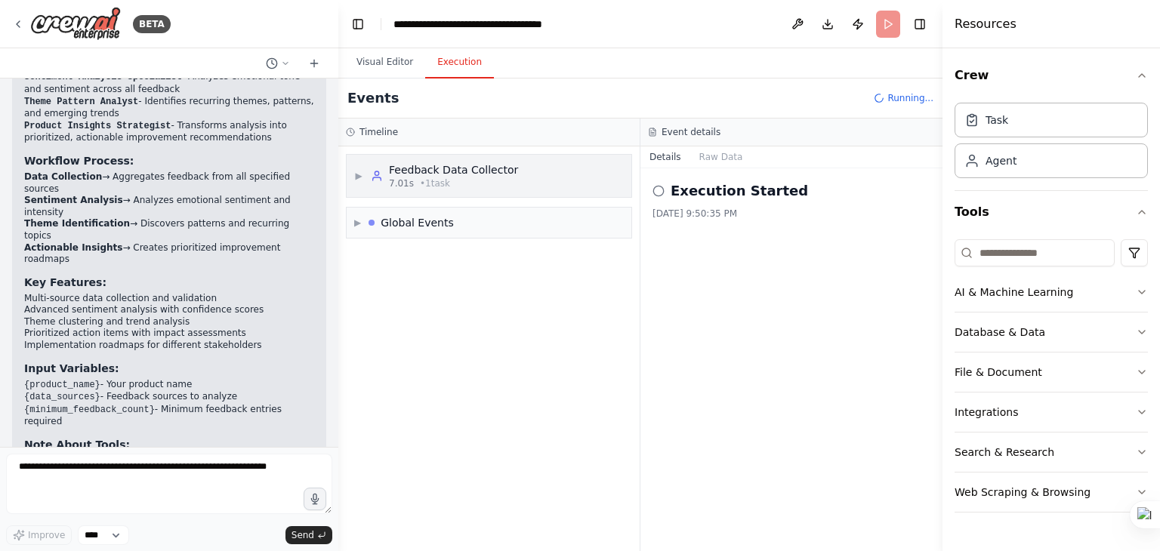
click at [359, 174] on span "▶" at bounding box center [358, 176] width 9 height 12
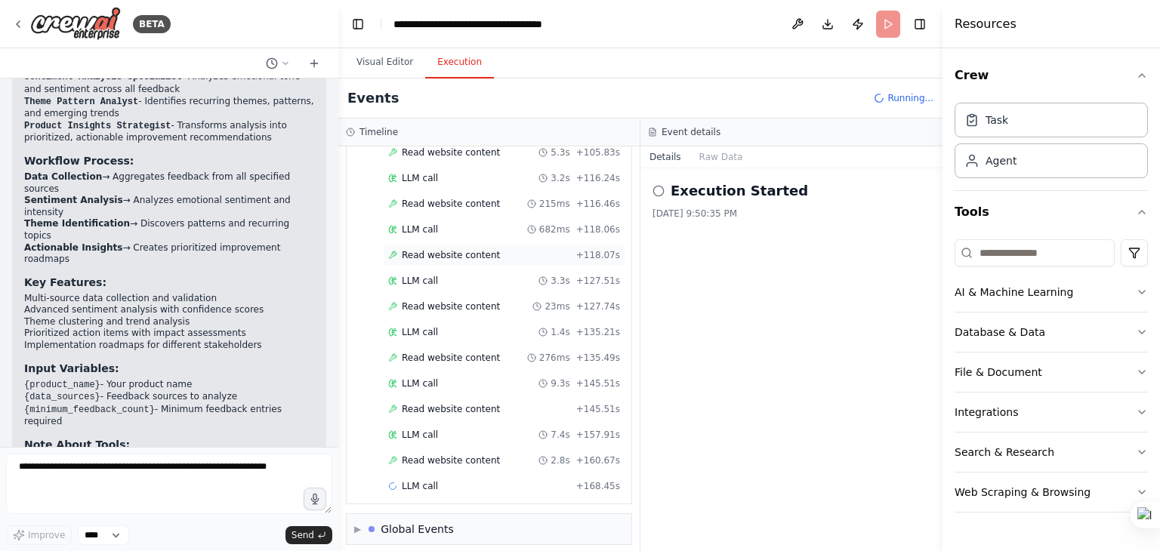
scroll to position [421, 0]
